Goal: Task Accomplishment & Management: Manage account settings

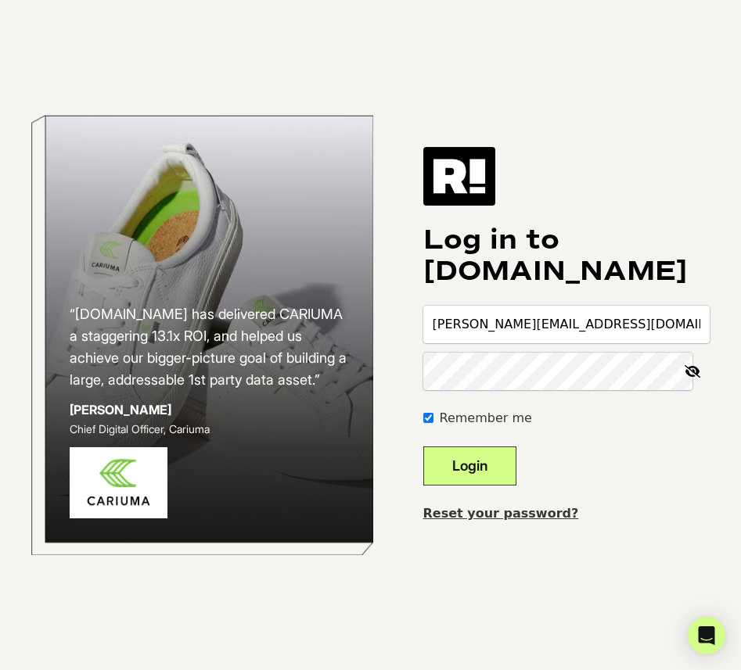
click at [695, 371] on icon at bounding box center [692, 372] width 34 height 38
click at [503, 467] on button "Login" at bounding box center [469, 466] width 93 height 39
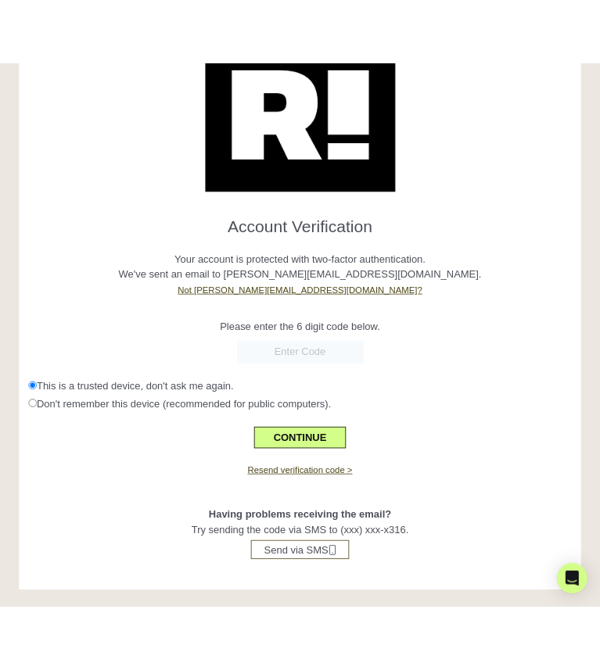
scroll to position [90, 0]
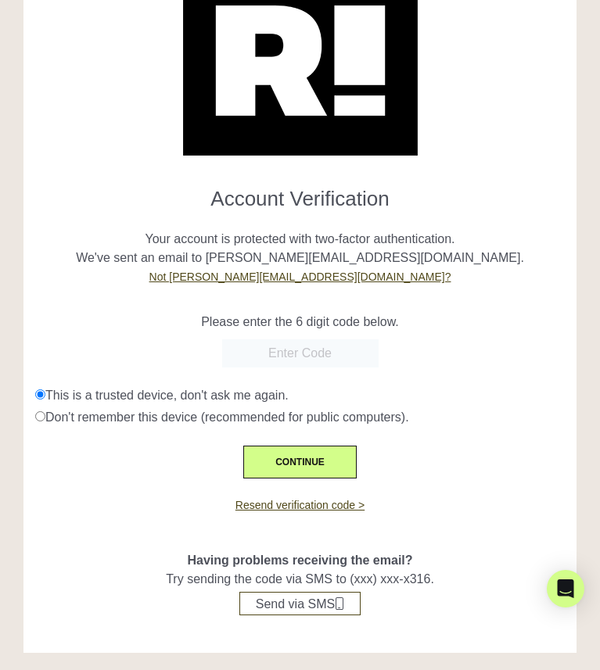
click at [275, 357] on input "text" at bounding box center [300, 353] width 156 height 28
type input "274932"
click at [307, 458] on button "CONTINUE" at bounding box center [299, 462] width 113 height 33
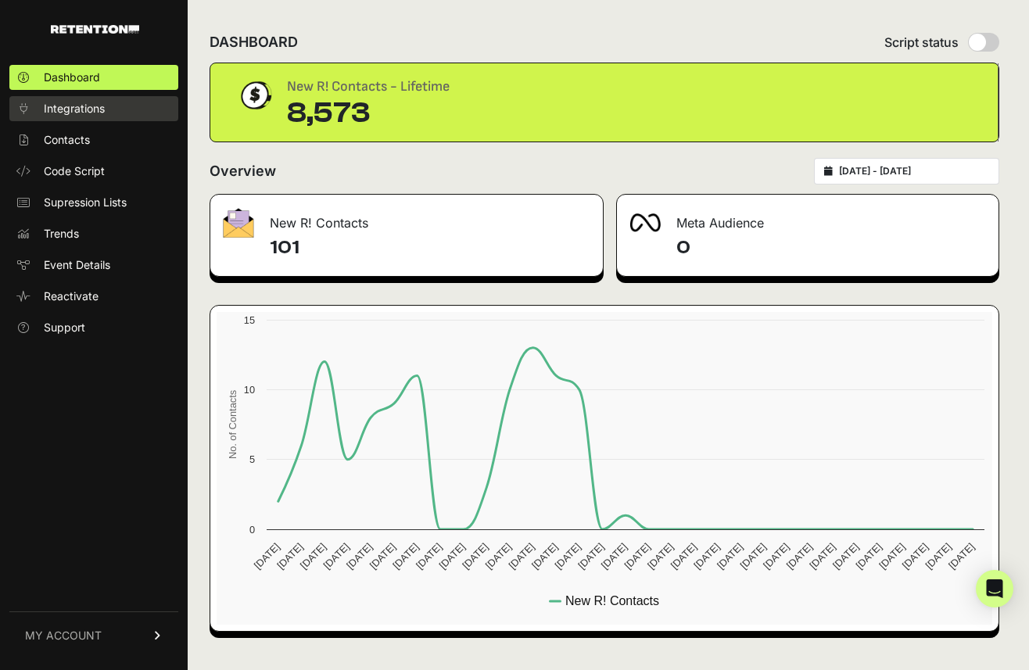
click at [107, 108] on link "Integrations" at bounding box center [93, 108] width 169 height 25
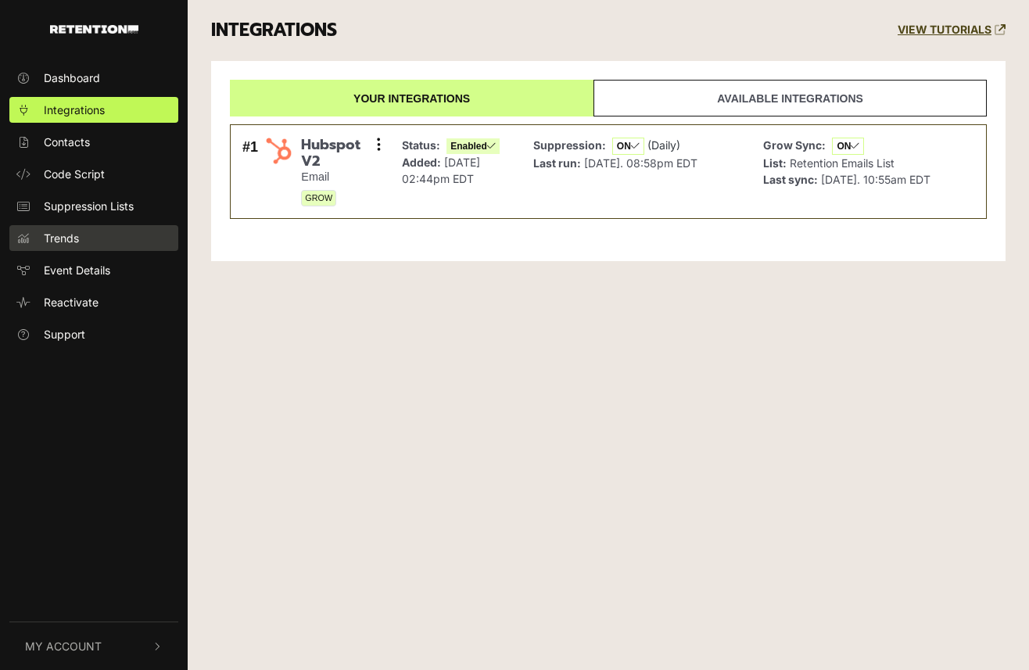
click at [101, 232] on link "Trends" at bounding box center [93, 238] width 169 height 26
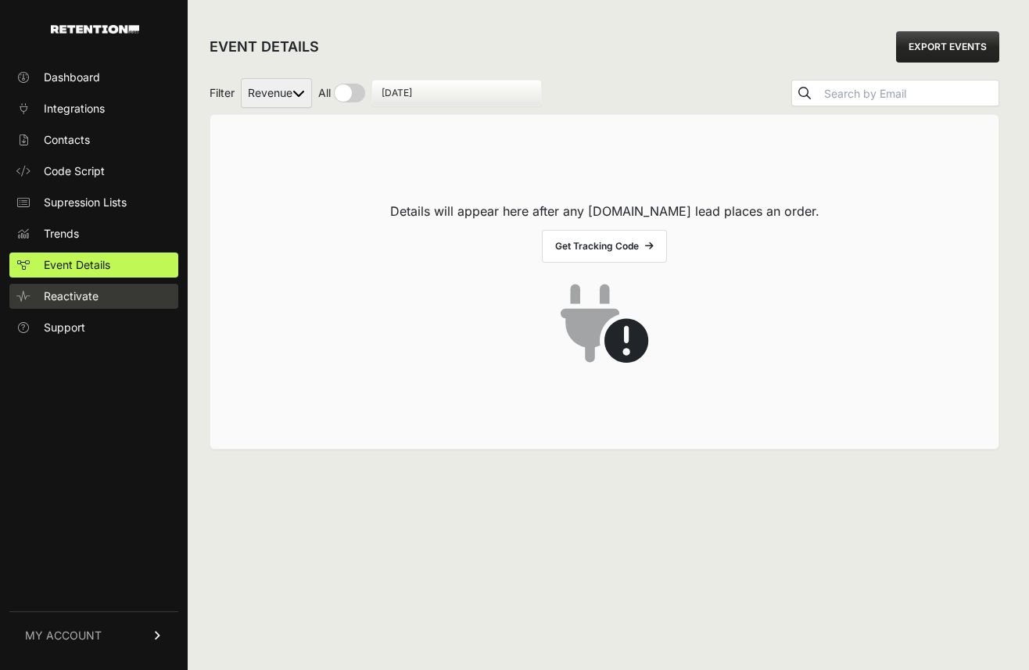
click at [106, 299] on link "Reactivate" at bounding box center [93, 296] width 169 height 25
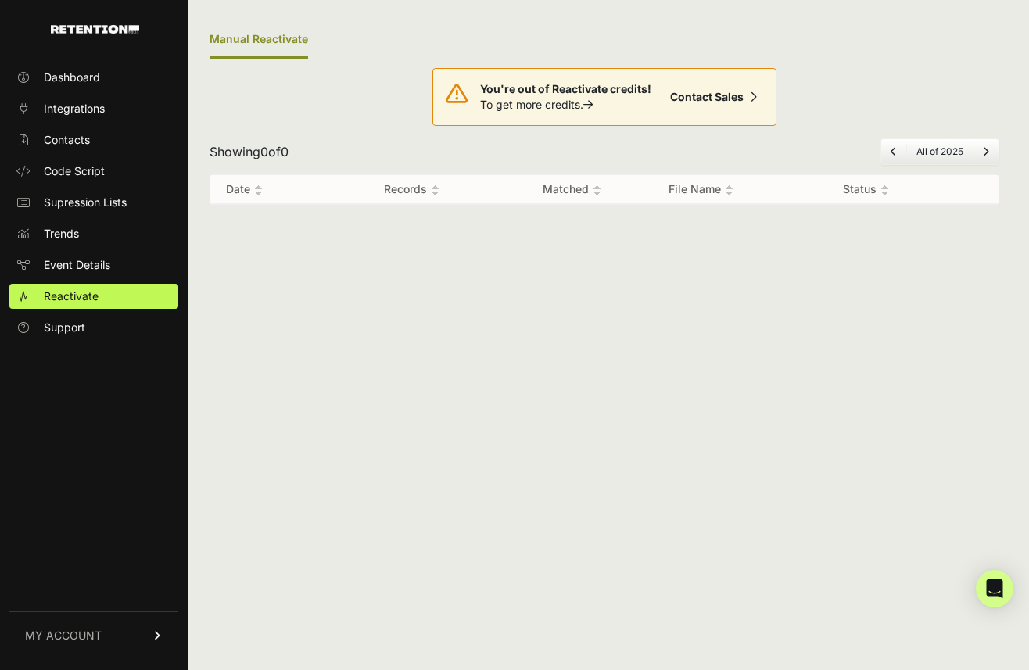
click at [60, 623] on link "MY ACCOUNT" at bounding box center [93, 636] width 169 height 48
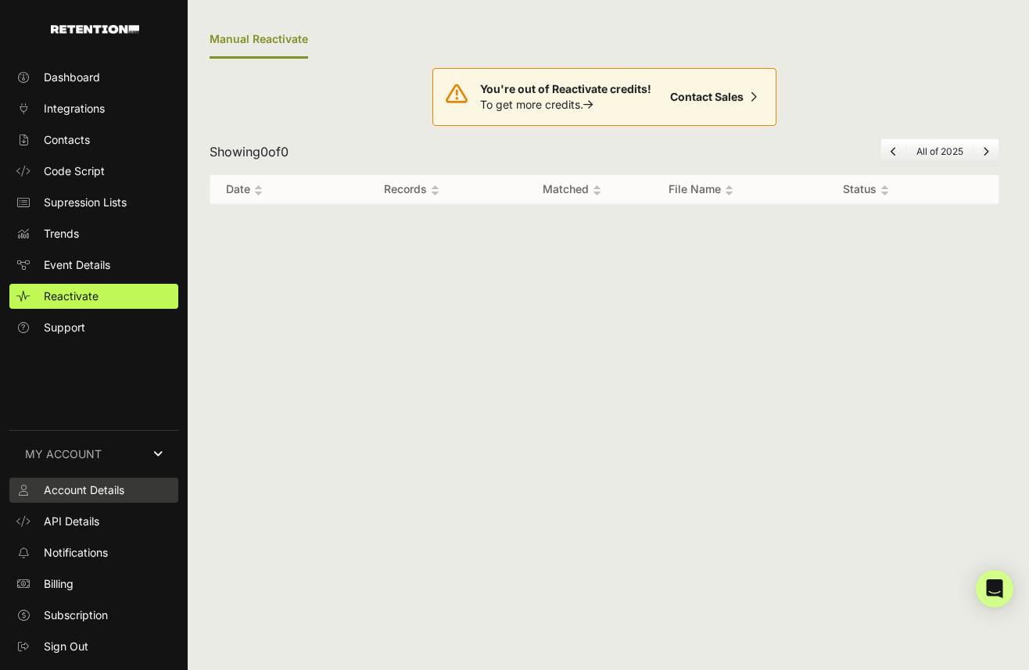
click at [109, 494] on span "Account Details" at bounding box center [84, 491] width 81 height 16
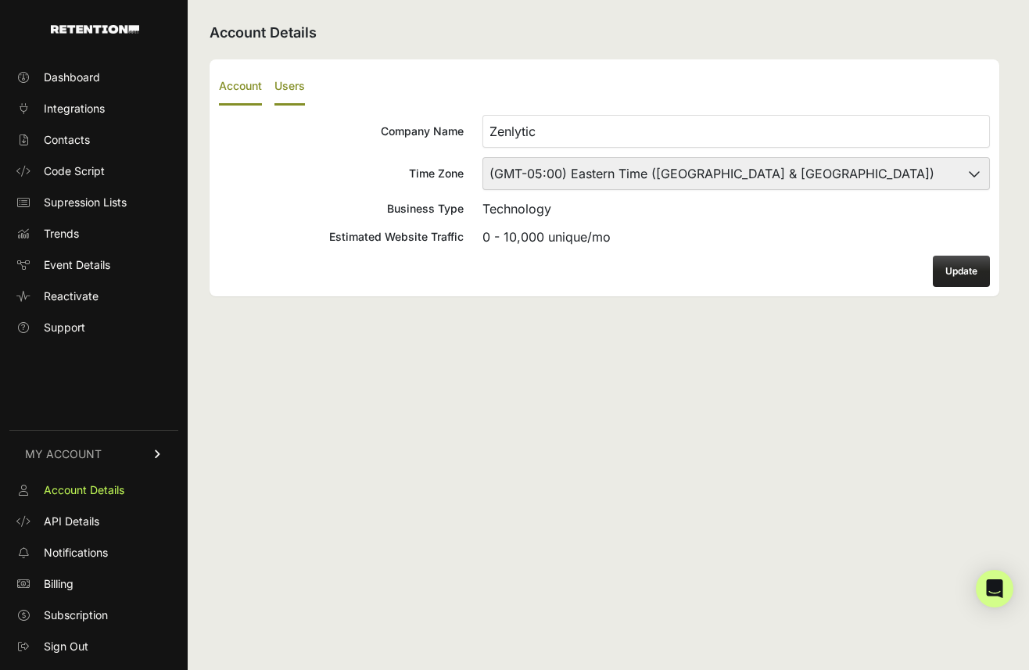
click at [288, 92] on label "Users" at bounding box center [290, 87] width 31 height 37
click at [0, 0] on input "Users" at bounding box center [0, 0] width 0 height 0
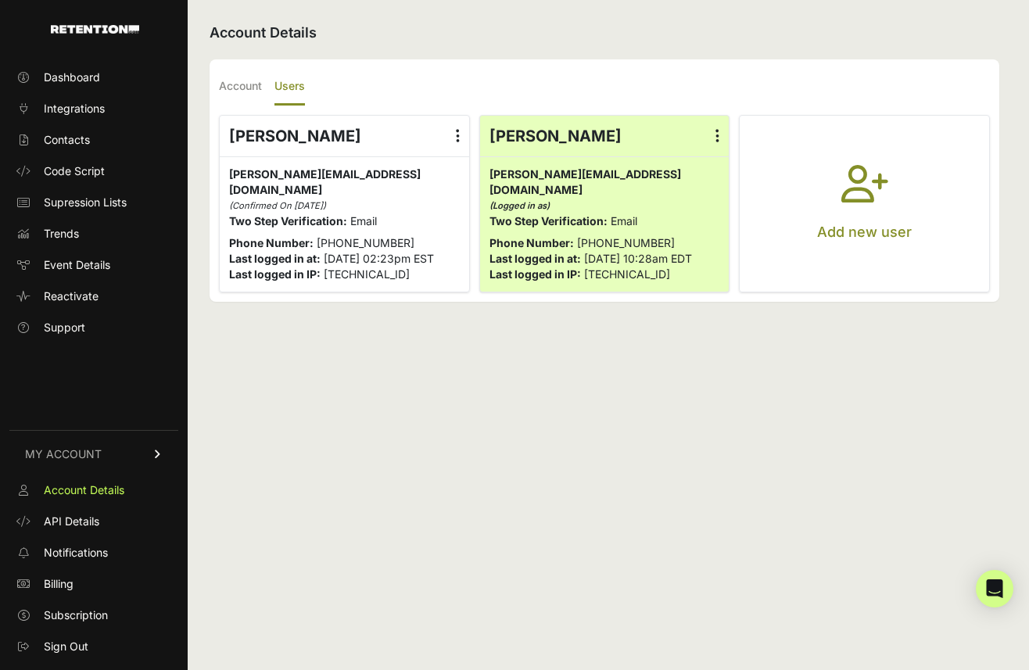
click at [460, 142] on label at bounding box center [458, 136] width 23 height 41
click at [0, 0] on input "radio" at bounding box center [0, 0] width 0 height 0
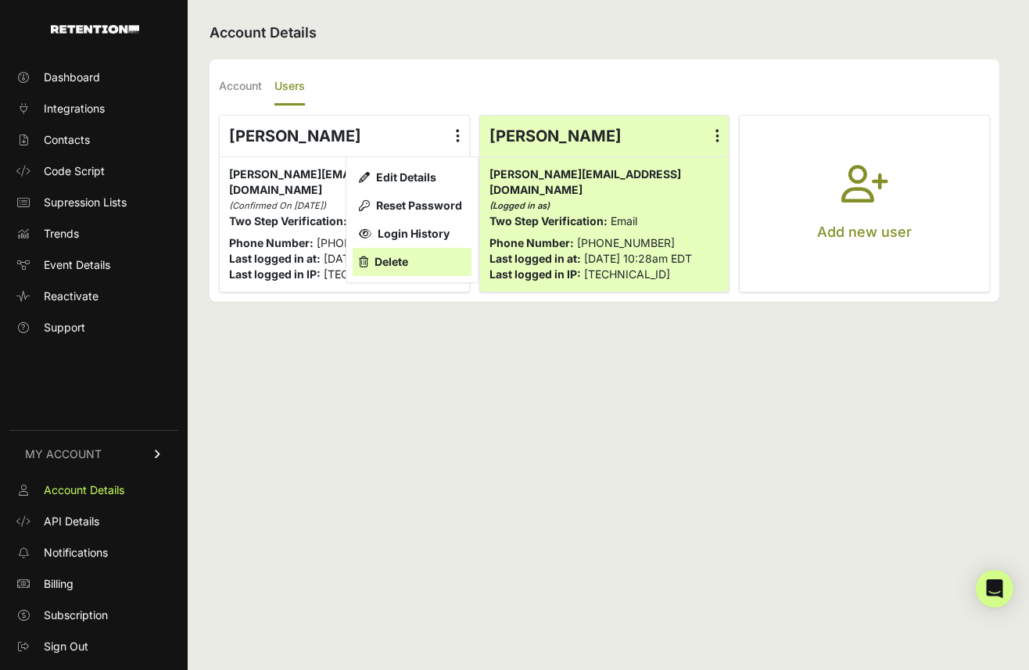
click at [415, 255] on link "Delete" at bounding box center [412, 262] width 119 height 28
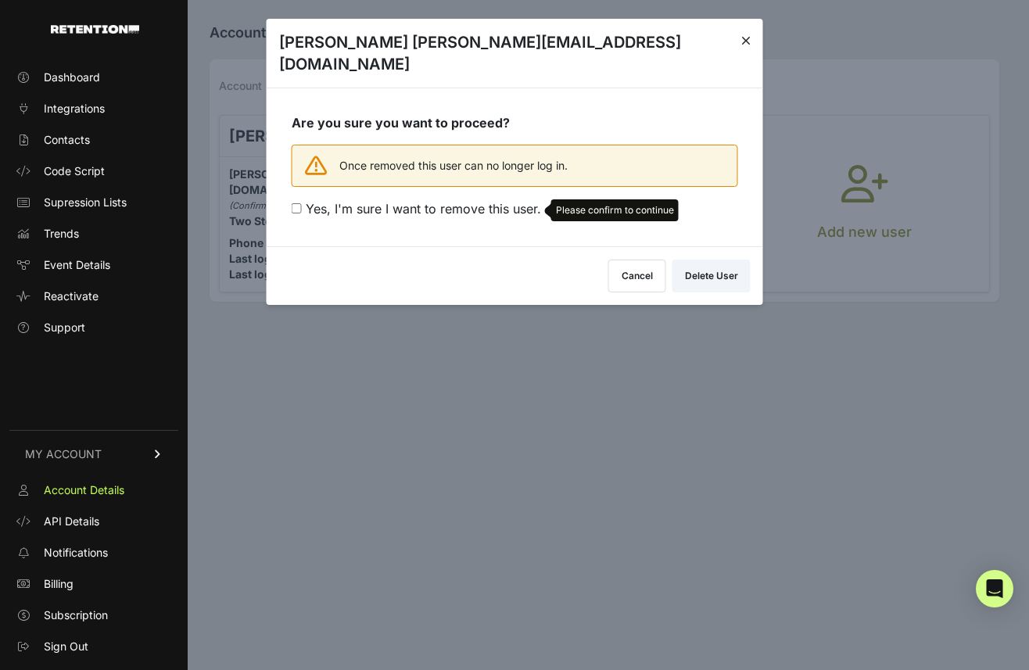
click at [451, 201] on span "Yes, I'm sure I want to remove this user." at bounding box center [423, 209] width 235 height 16
click at [302, 203] on input "Yes, I'm sure I want to remove this user. Please confirm to continue" at bounding box center [297, 208] width 10 height 10
checkbox input "true"
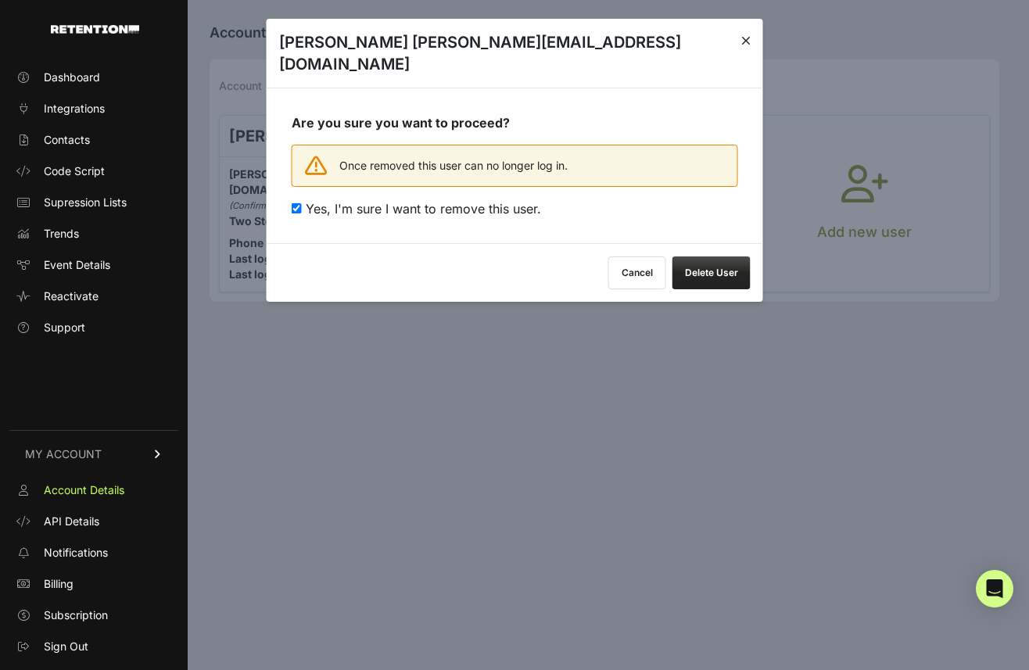
click at [706, 257] on button "Delete User" at bounding box center [712, 273] width 78 height 33
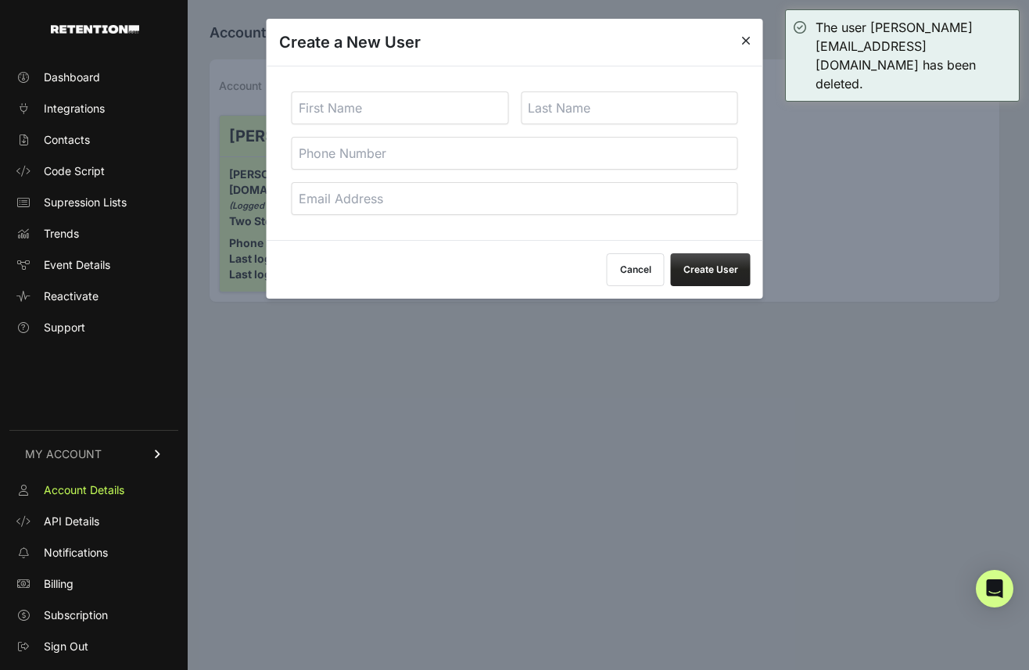
click at [426, 119] on input "text" at bounding box center [400, 108] width 217 height 33
type input "[PERSON_NAME]"
type input "15082540051"
type input "ashley@zenlytic.com"
click at [580, 100] on input "text" at bounding box center [629, 108] width 217 height 33
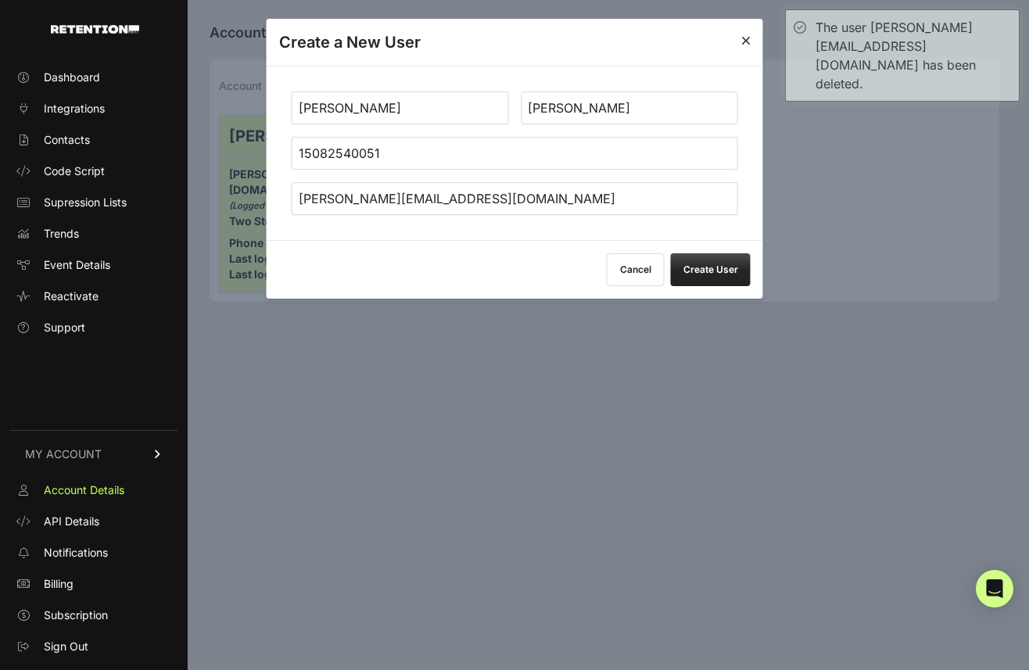
type input "Sherrick"
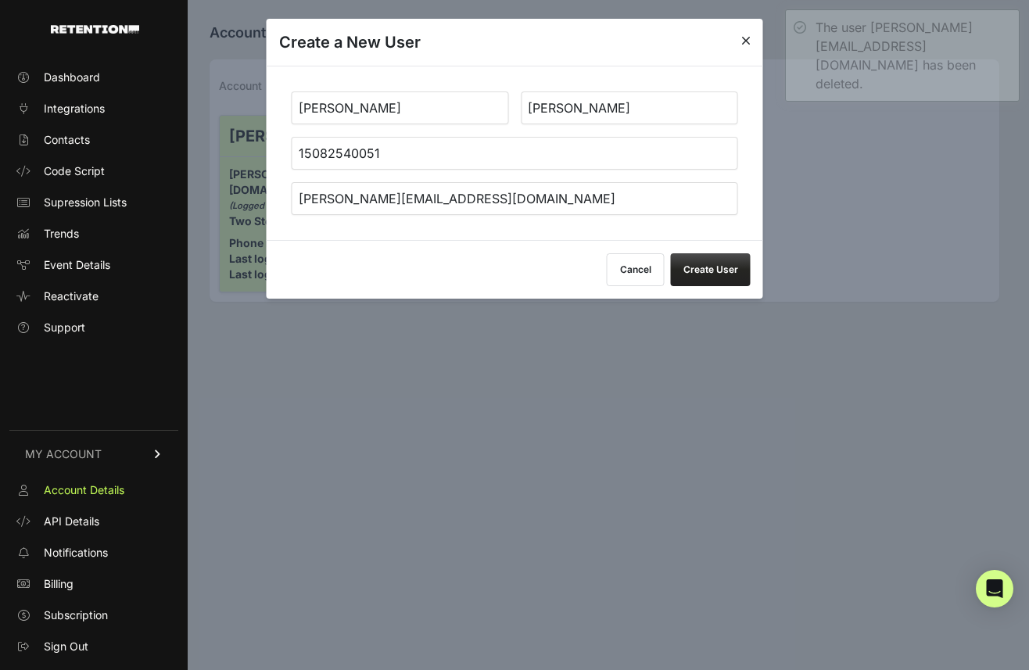
click at [704, 264] on button "Create User" at bounding box center [711, 269] width 80 height 33
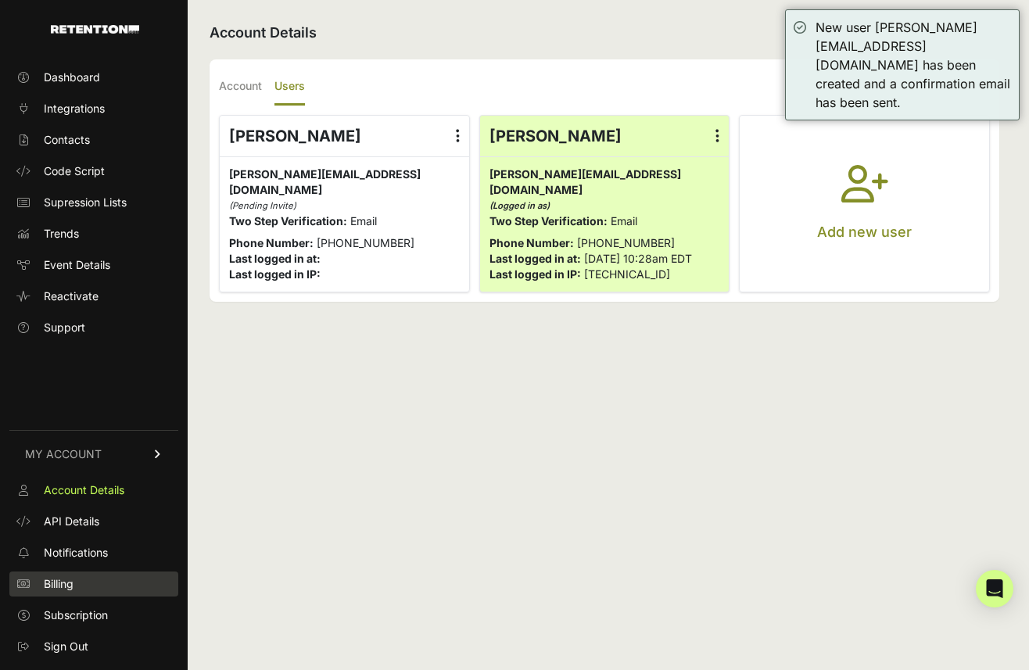
click at [66, 580] on span "Billing" at bounding box center [59, 584] width 30 height 16
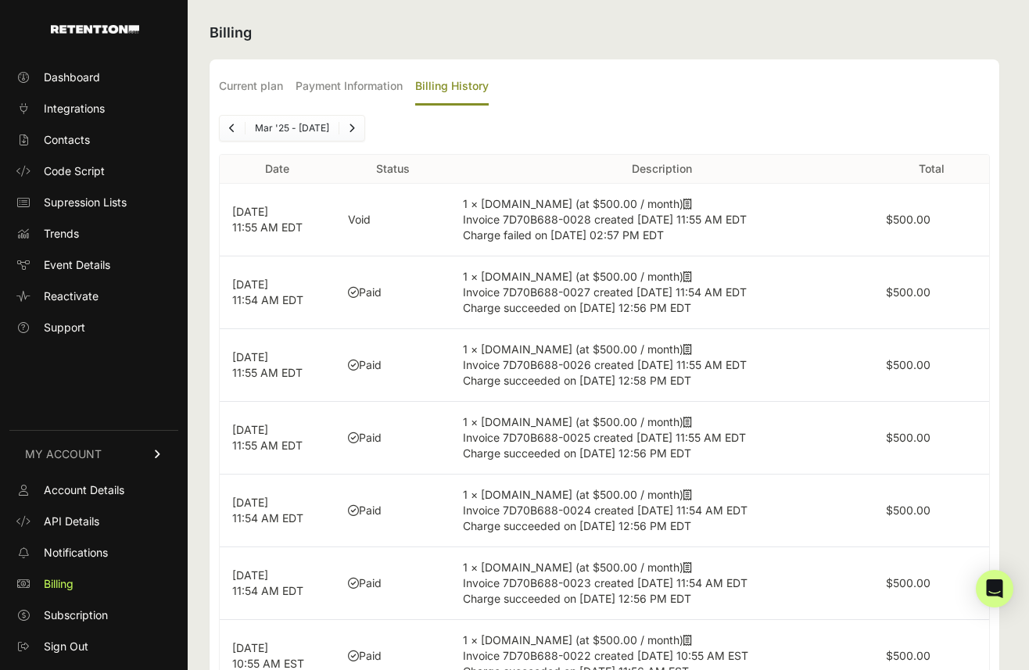
click at [339, 84] on label "Payment Information" at bounding box center [349, 87] width 107 height 37
click at [0, 0] on input "Payment Information" at bounding box center [0, 0] width 0 height 0
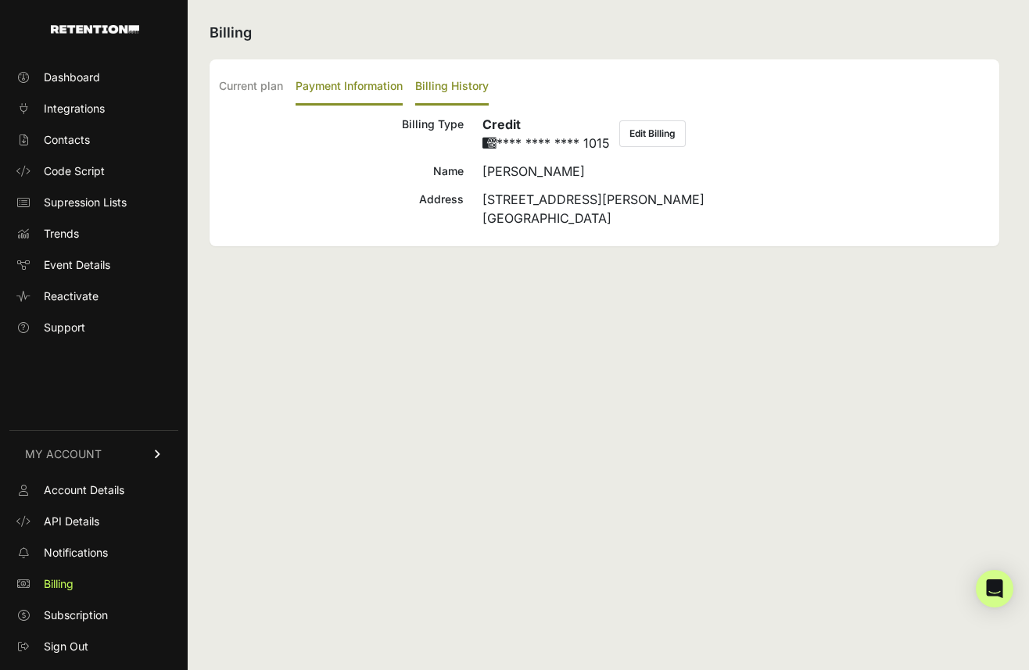
click at [445, 81] on label "Billing History" at bounding box center [452, 87] width 74 height 37
click at [0, 0] on input "Billing History" at bounding box center [0, 0] width 0 height 0
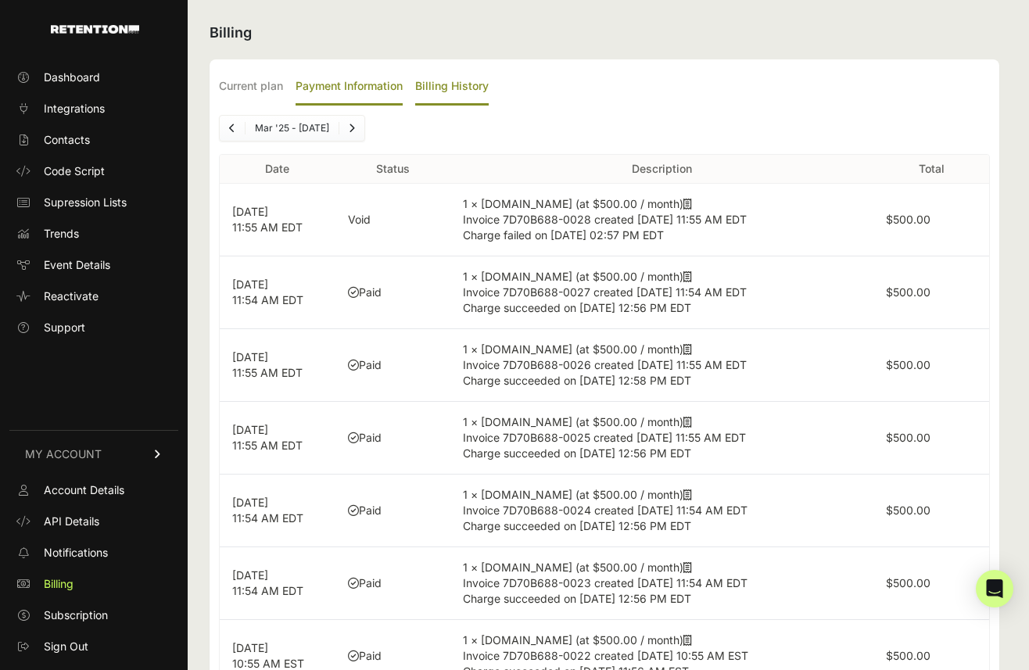
click at [364, 92] on label "Payment Information" at bounding box center [349, 87] width 107 height 37
click at [0, 0] on input "Payment Information" at bounding box center [0, 0] width 0 height 0
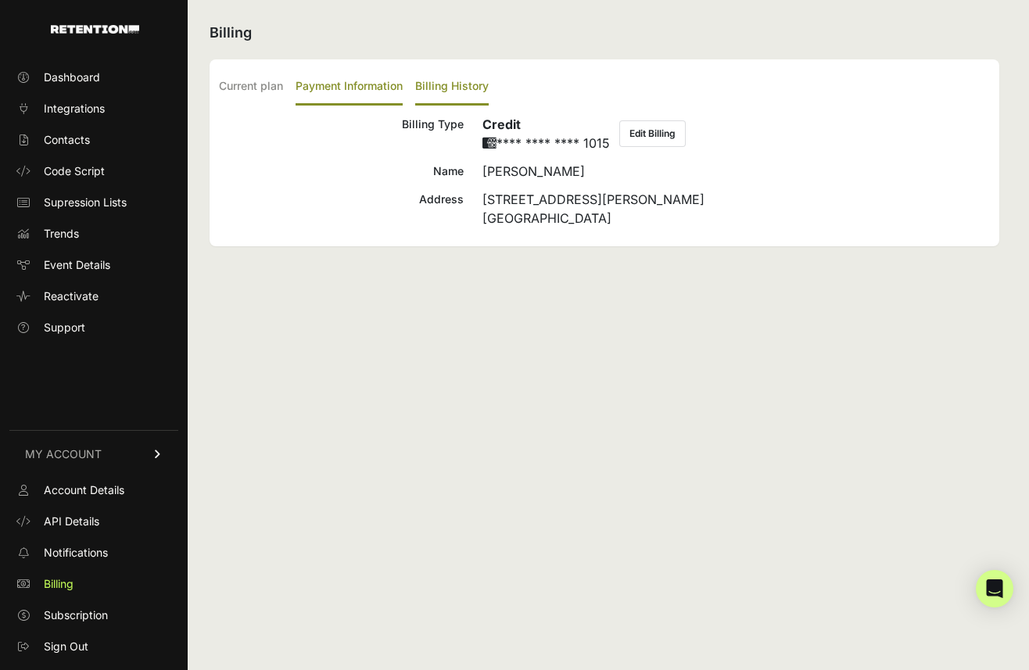
click at [445, 81] on label "Billing History" at bounding box center [452, 87] width 74 height 37
click at [0, 0] on input "Billing History" at bounding box center [0, 0] width 0 height 0
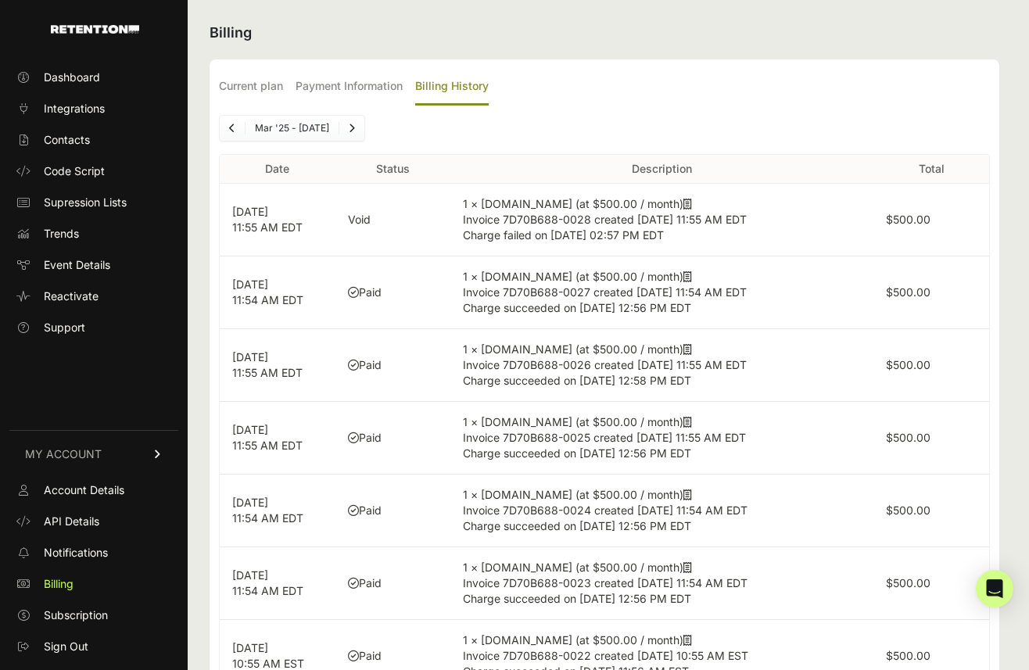
scroll to position [61, 0]
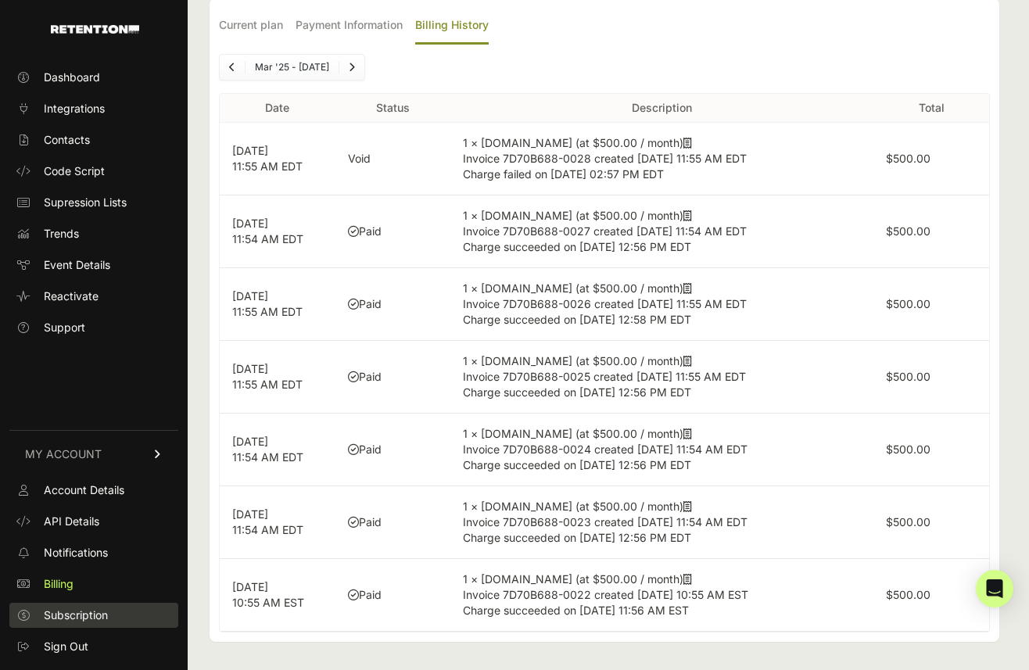
click at [66, 619] on span "Subscription" at bounding box center [76, 616] width 64 height 16
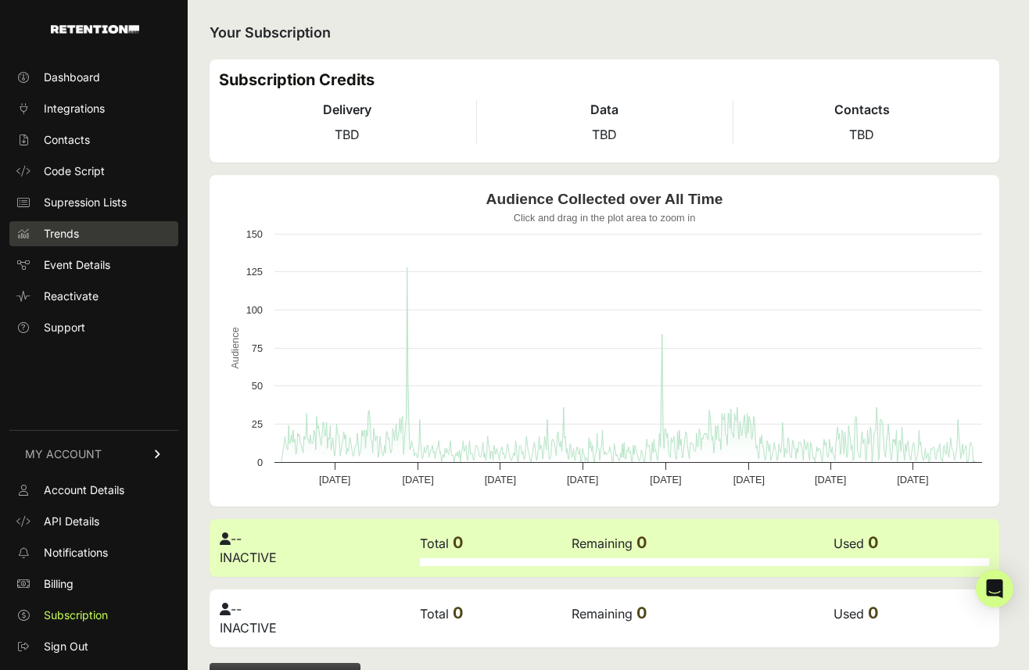
click at [84, 239] on link "Trends" at bounding box center [93, 233] width 169 height 25
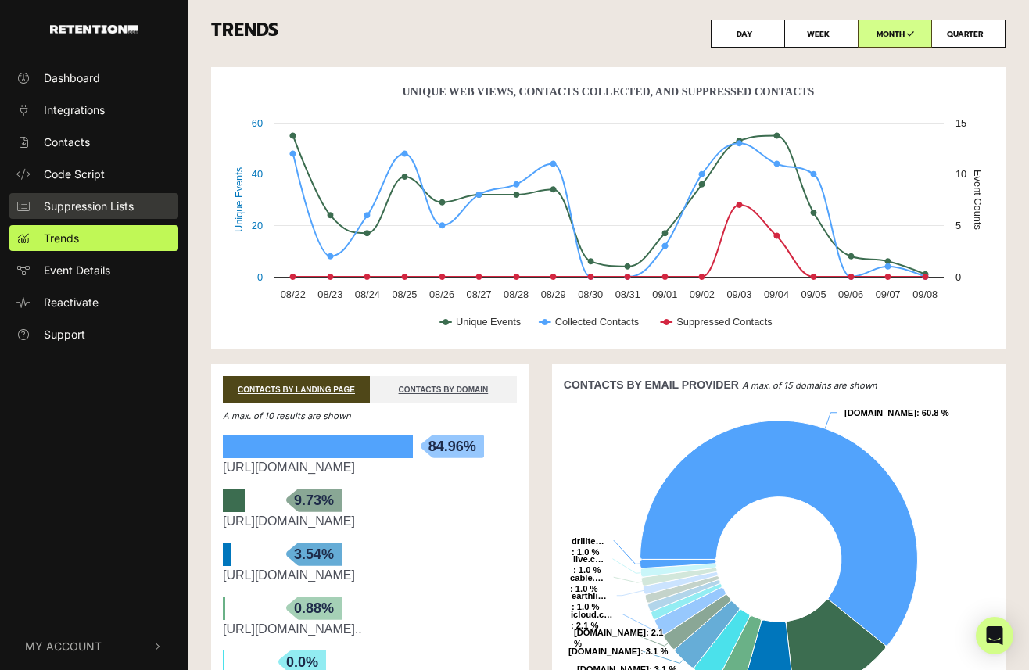
click at [102, 194] on link "Suppression Lists" at bounding box center [93, 206] width 169 height 26
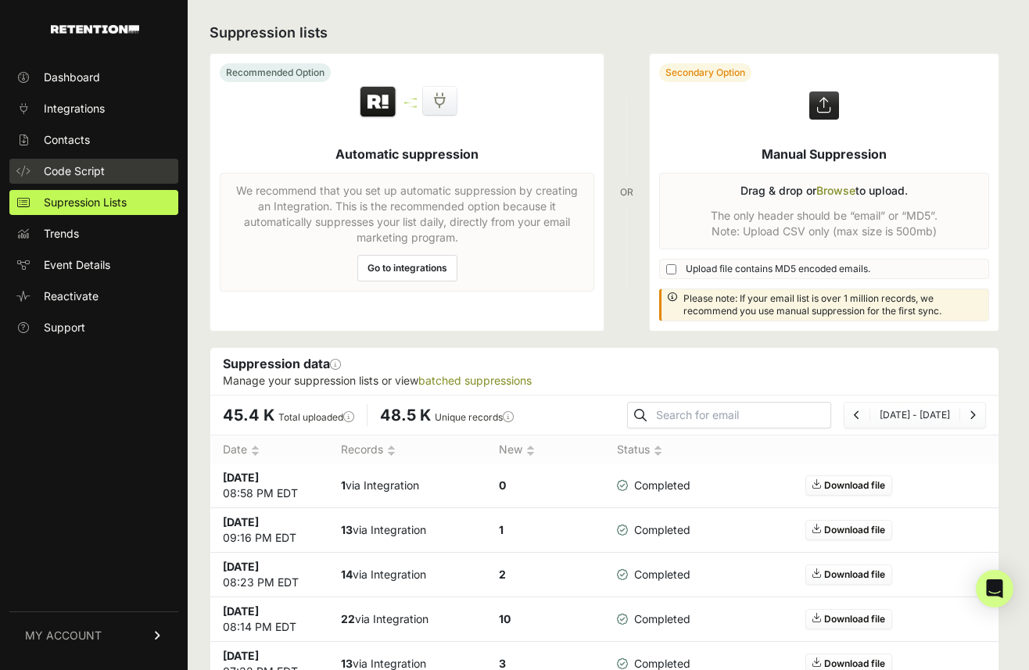
click at [114, 175] on link "Code Script" at bounding box center [93, 171] width 169 height 25
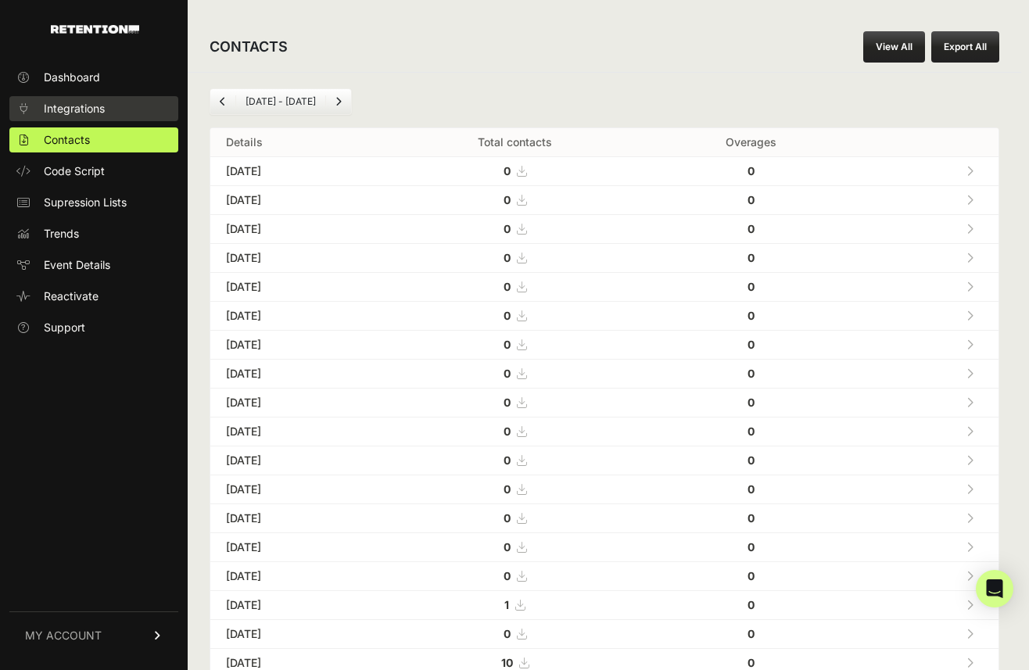
click at [110, 107] on link "Integrations" at bounding box center [93, 108] width 169 height 25
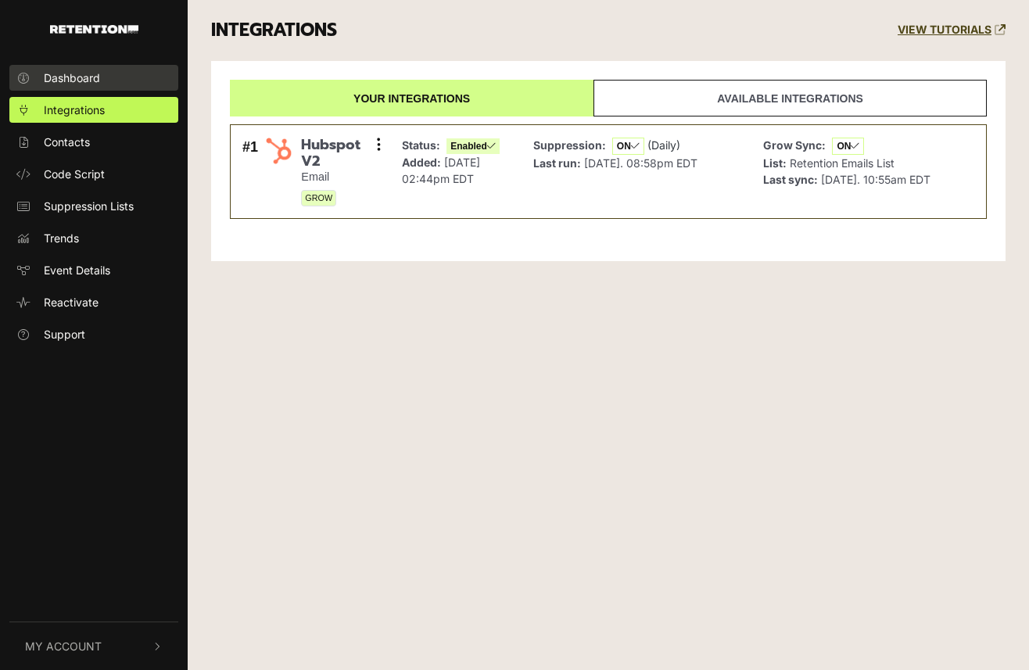
click at [122, 81] on link "Dashboard" at bounding box center [93, 78] width 169 height 26
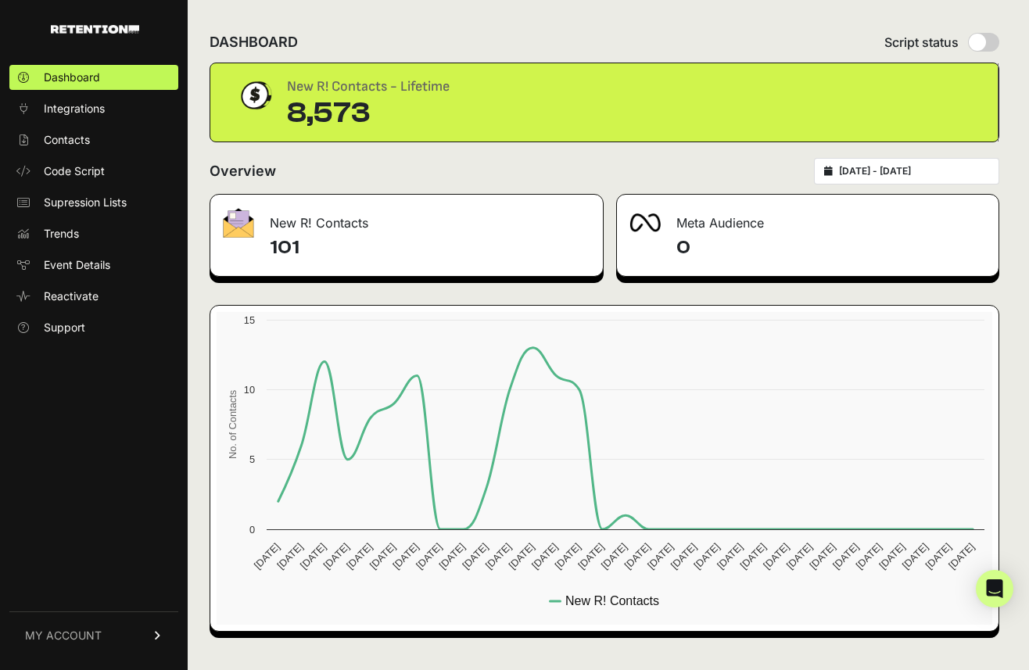
click at [294, 228] on div "New R! Contacts" at bounding box center [406, 218] width 393 height 47
click at [291, 250] on h4 "101" at bounding box center [430, 247] width 321 height 25
click at [88, 325] on link "Support" at bounding box center [93, 327] width 169 height 25
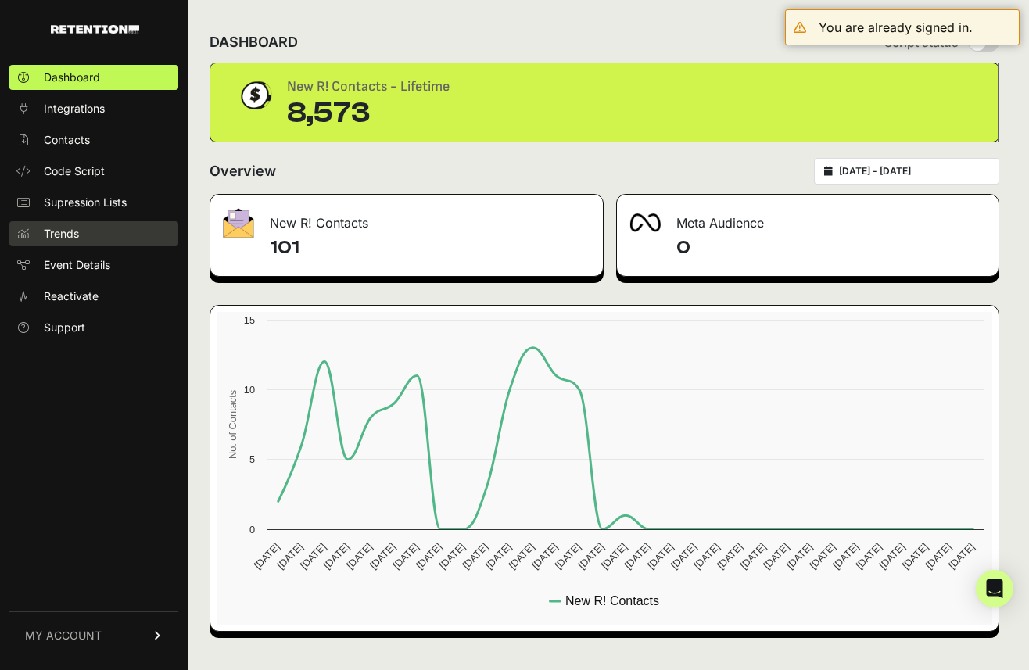
click at [51, 232] on span "Trends" at bounding box center [61, 234] width 35 height 16
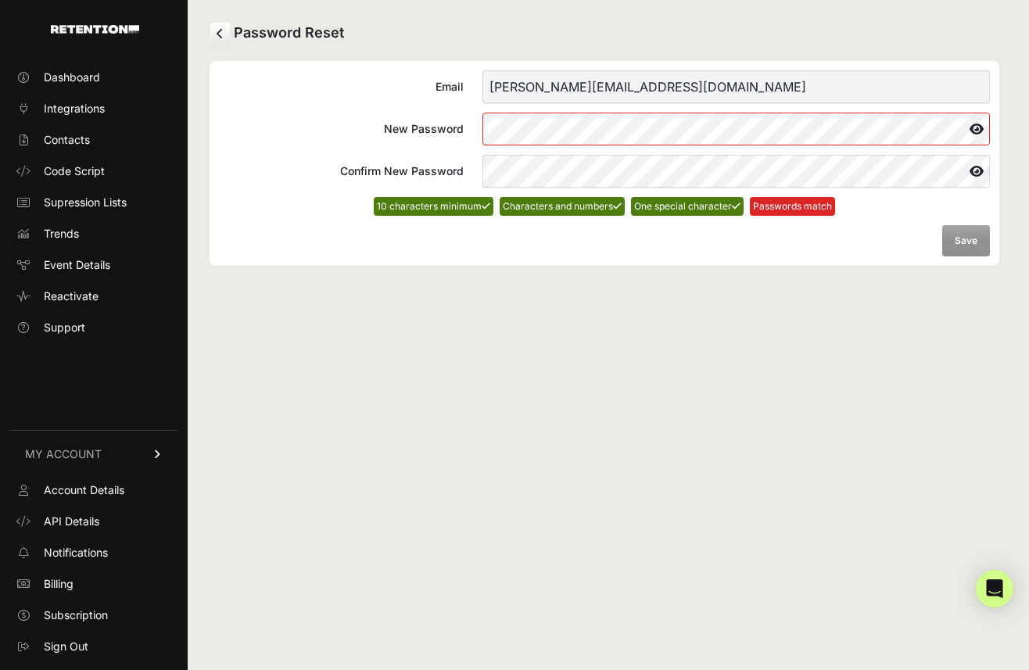
click at [420, 107] on form "Email [PERSON_NAME][EMAIL_ADDRESS][DOMAIN_NAME] New Password Confirm New Passwo…" at bounding box center [604, 163] width 771 height 186
click at [744, 313] on div "Password Reset Email ashley@zenlytic.com New Password Confirm New Password 10 c…" at bounding box center [605, 335] width 834 height 670
click at [971, 177] on icon at bounding box center [977, 171] width 27 height 25
click at [355, 177] on label "Confirm New Password" at bounding box center [604, 171] width 771 height 33
click at [950, 239] on button "Save" at bounding box center [967, 240] width 48 height 31
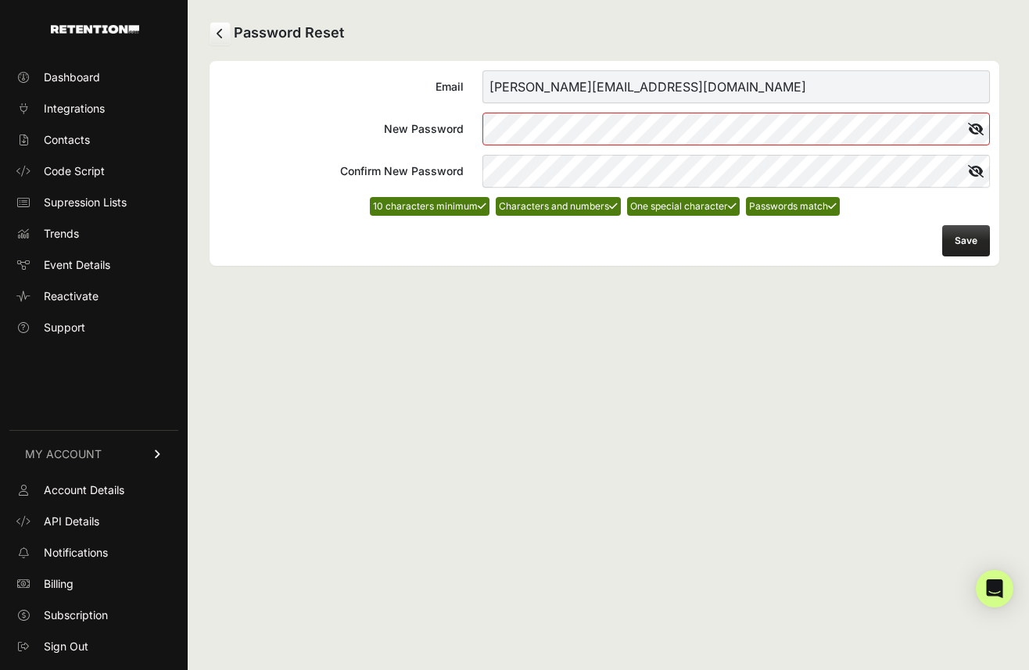
click at [958, 239] on button "Save" at bounding box center [967, 240] width 48 height 31
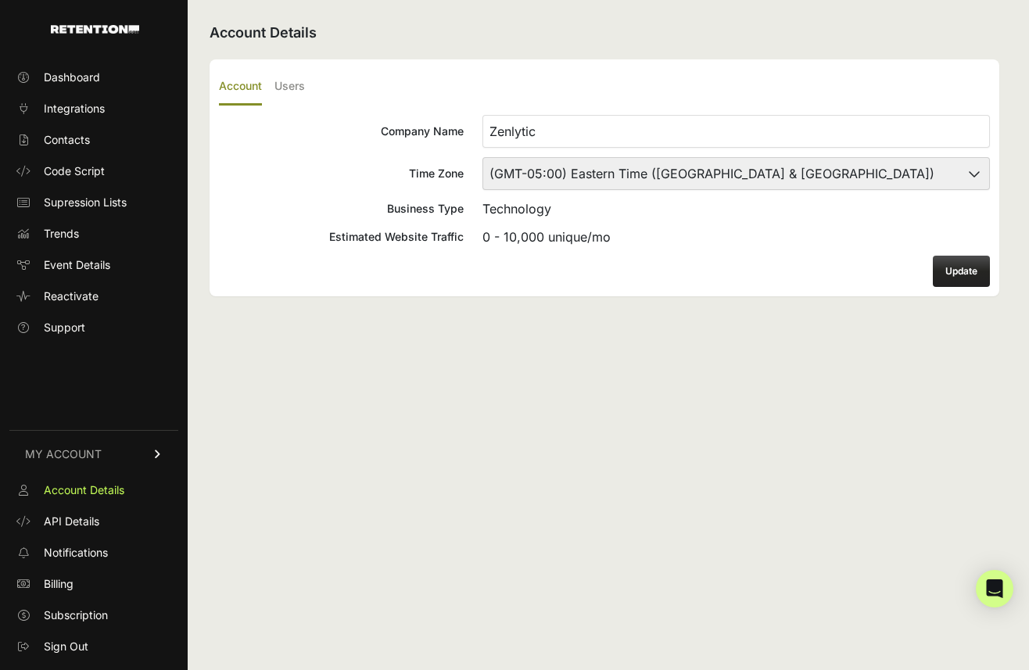
click at [634, 221] on form "Company Name Zenlytic Time Zone (GMT-10:00) America/Adak (GMT-10:00) Hawaii (GM…" at bounding box center [604, 201] width 771 height 172
click at [954, 276] on button "Update" at bounding box center [961, 271] width 57 height 31
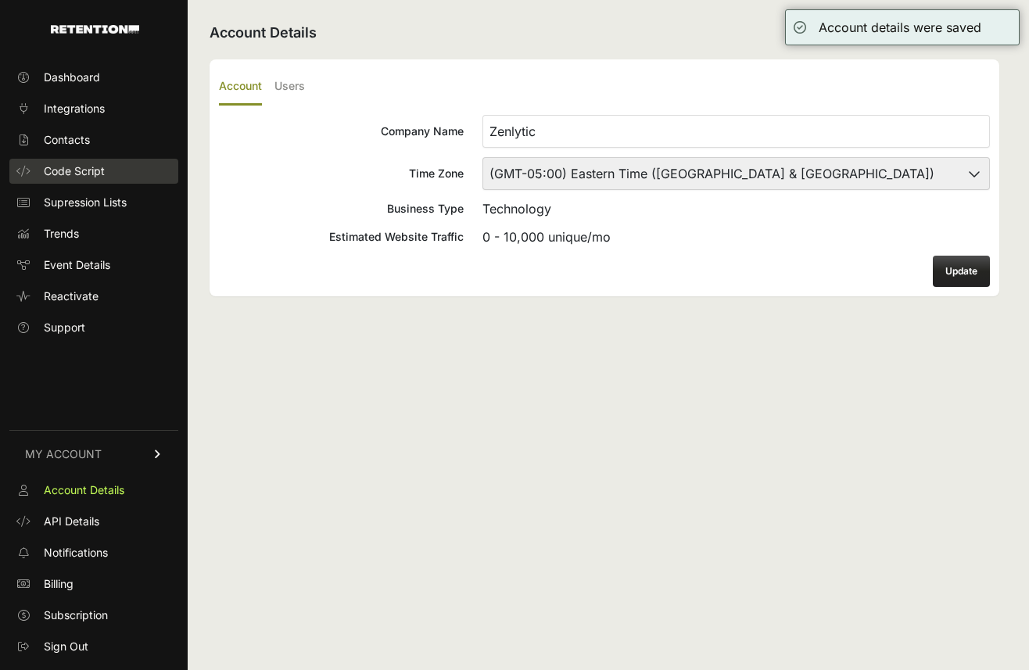
click at [118, 172] on link "Code Script" at bounding box center [93, 171] width 169 height 25
